Goal: Task Accomplishment & Management: Complete application form

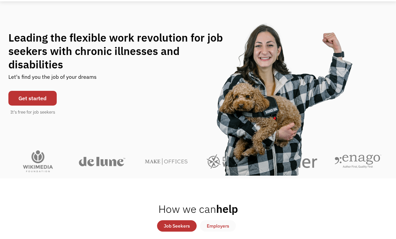
scroll to position [37, 0]
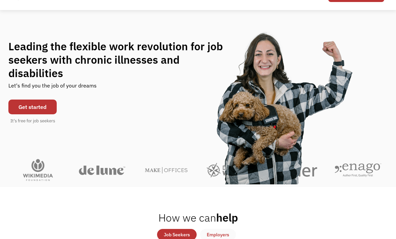
click at [45, 100] on link "Get started" at bounding box center [32, 107] width 48 height 15
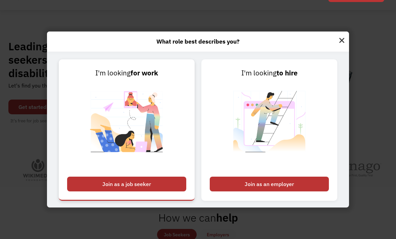
click at [171, 190] on div "Join as a job seeker" at bounding box center [126, 184] width 119 height 15
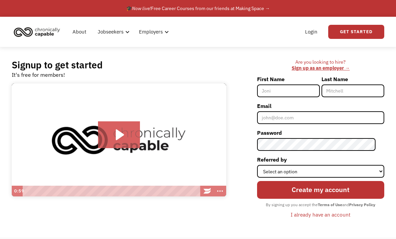
click at [308, 85] on input "First Name" at bounding box center [288, 90] width 63 height 13
type input "Crystal"
click at [370, 92] on input "Last Name" at bounding box center [352, 90] width 63 height 13
type input "Vu"
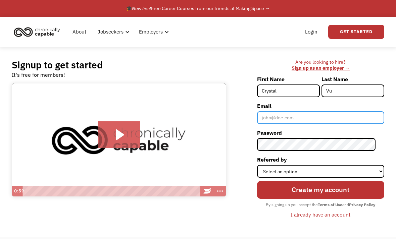
click at [364, 117] on input "Email" at bounding box center [320, 117] width 127 height 13
type input "[EMAIL_ADDRESS][DOMAIN_NAME]"
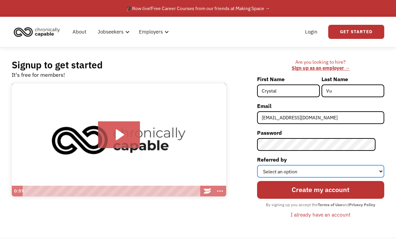
click at [360, 171] on select "Select an option Instagram Facebook Twitter Search Engine News Article Word of …" at bounding box center [320, 171] width 127 height 13
select select "Search Engine"
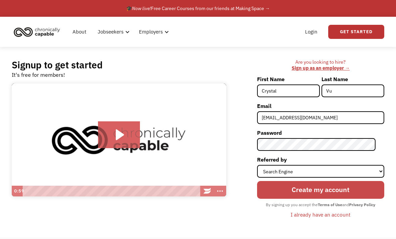
click at [354, 188] on input "Create my account" at bounding box center [320, 190] width 127 height 18
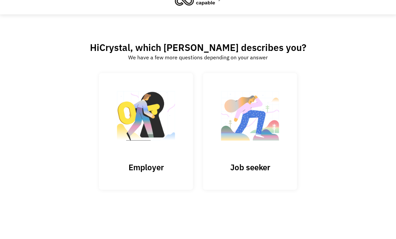
scroll to position [19, 0]
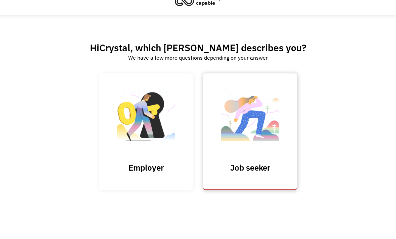
click at [275, 168] on h3 "Job seeker" at bounding box center [249, 168] width 67 height 10
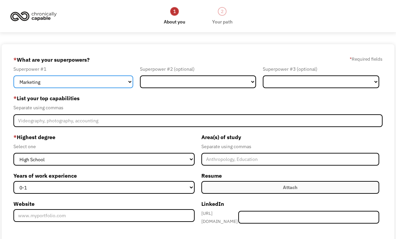
click at [105, 88] on select "Marketing Human Resources Finance Technology Operations Sales Industrial & Manu…" at bounding box center [72, 81] width 119 height 13
select select "Healthcare"
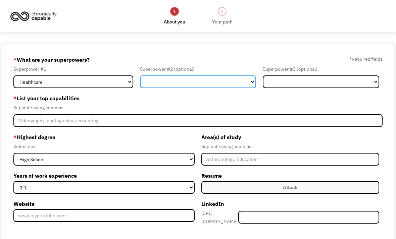
click at [222, 84] on select "Marketing Human Resources Finance Technology Operations Sales Industrial & Manu…" at bounding box center [198, 81] width 116 height 13
click at [231, 88] on select "Marketing Human Resources Finance Technology Operations Sales Industrial & Manu…" at bounding box center [198, 81] width 116 height 13
select select "Other"
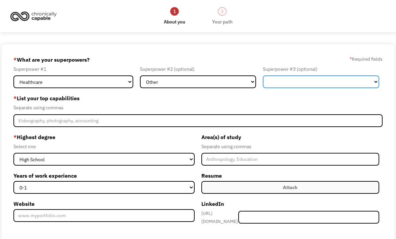
click at [322, 85] on select "Marketing Human Resources Finance Technology Operations Sales Industrial & Manu…" at bounding box center [320, 81] width 116 height 13
select select "Customer Service"
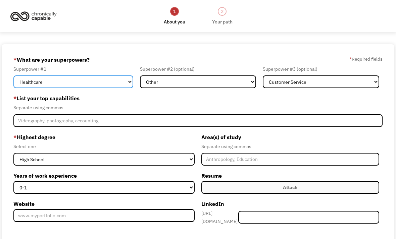
click at [124, 78] on select "Marketing Human Resources Finance Technology Operations Sales Industrial & Manu…" at bounding box center [72, 81] width 119 height 13
select select "Customer Service"
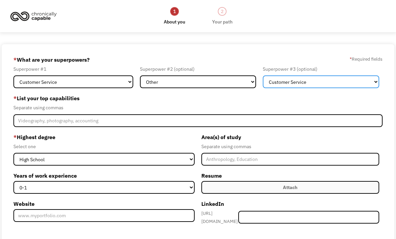
click at [338, 86] on select "Marketing Human Resources Finance Technology Operations Sales Industrial & Manu…" at bounding box center [320, 81] width 116 height 13
select select "Other"
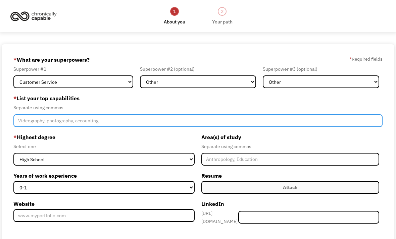
click at [161, 127] on input "Member-Create-Step1" at bounding box center [197, 120] width 368 height 13
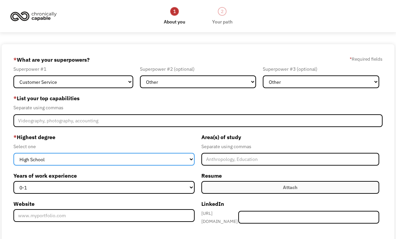
click at [185, 156] on select "High School Associates Bachelors Master's PhD" at bounding box center [103, 159] width 181 height 13
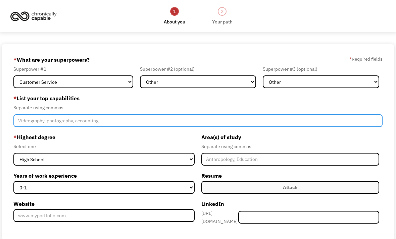
click at [214, 125] on input "Member-Create-Step1" at bounding box center [197, 120] width 368 height 13
type input "Nail Technician, Receptionist, Caregiving"
